Goal: Task Accomplishment & Management: Use online tool/utility

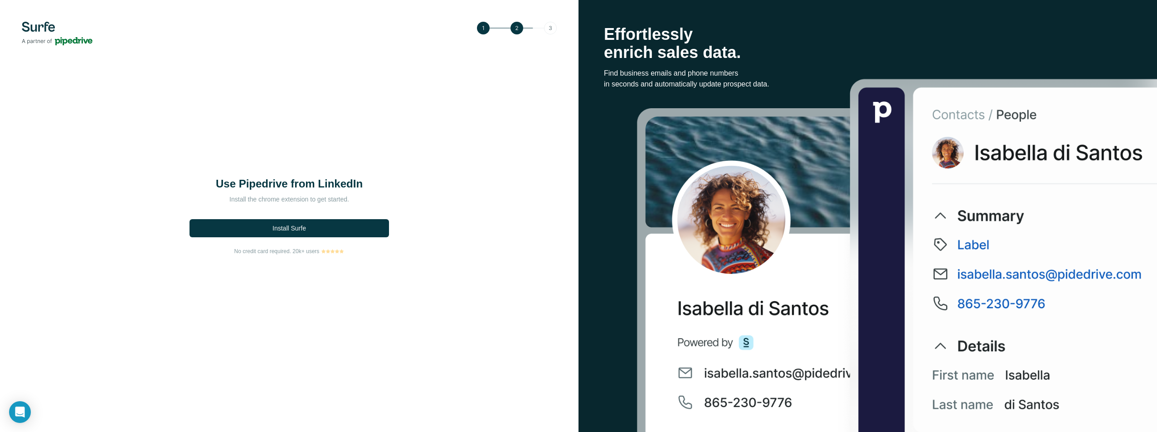
click at [332, 241] on div "Use Pipedrive from LinkedIn Install the chrome extension to get started. Instal…" at bounding box center [289, 216] width 205 height 79
click at [341, 230] on button "Install Surfe" at bounding box center [288, 228] width 199 height 18
